Goal: Task Accomplishment & Management: Use online tool/utility

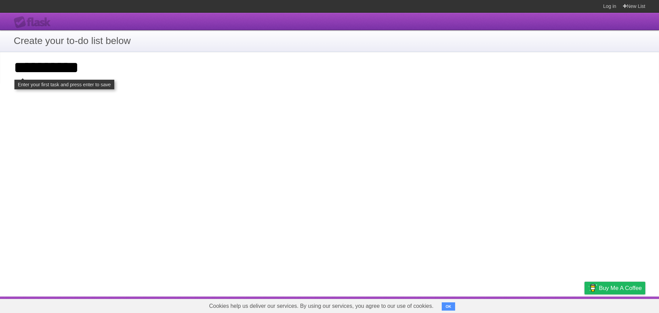
type input "**********"
click input "**********" at bounding box center [0, 0] width 0 height 0
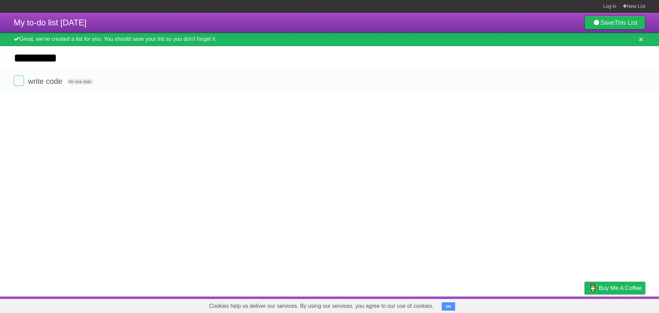
type input "*********"
click input "*********" at bounding box center [0, 0] width 0 height 0
